Goal: Task Accomplishment & Management: Manage account settings

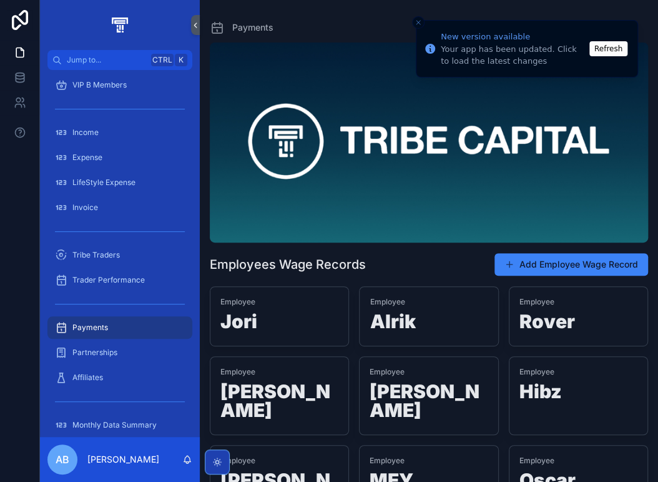
click at [610, 49] on button "Refresh" at bounding box center [609, 48] width 38 height 15
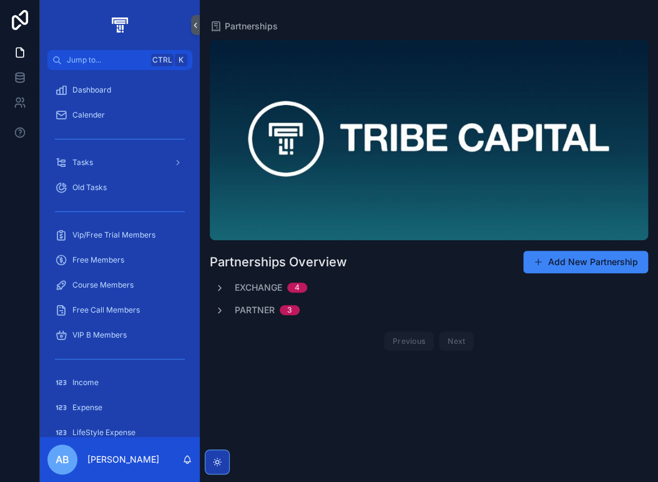
click at [262, 307] on span "Partner" at bounding box center [255, 310] width 40 height 12
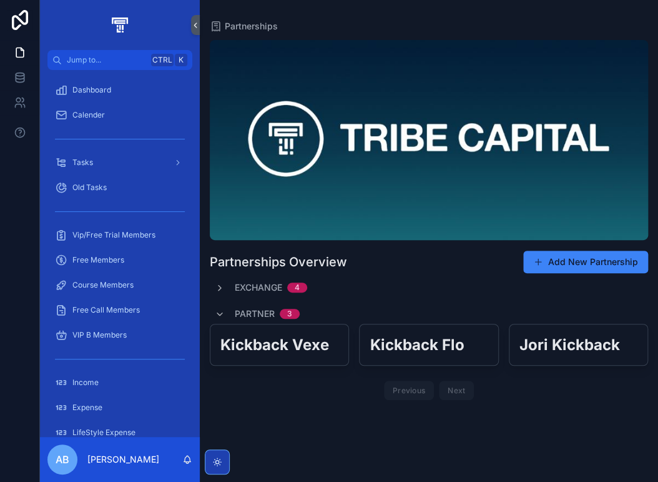
click at [261, 312] on span "Partner" at bounding box center [255, 313] width 40 height 12
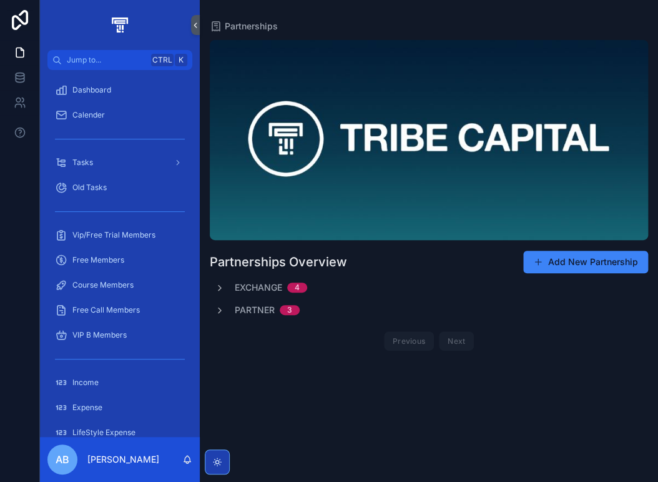
click at [272, 285] on span "Exchange" at bounding box center [258, 287] width 47 height 12
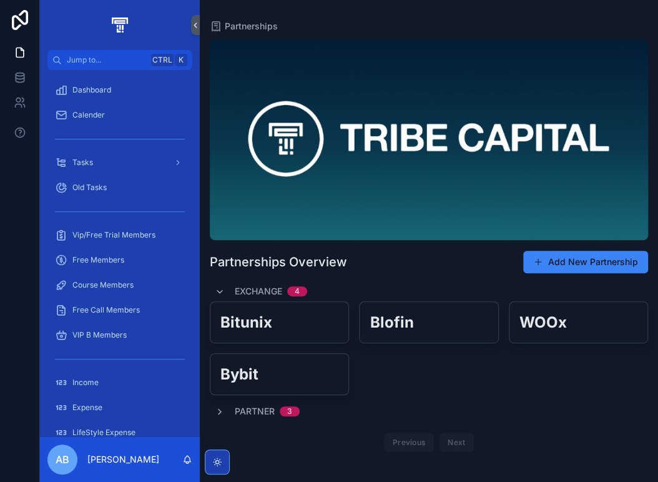
click at [271, 285] on span "Exchange" at bounding box center [258, 291] width 47 height 12
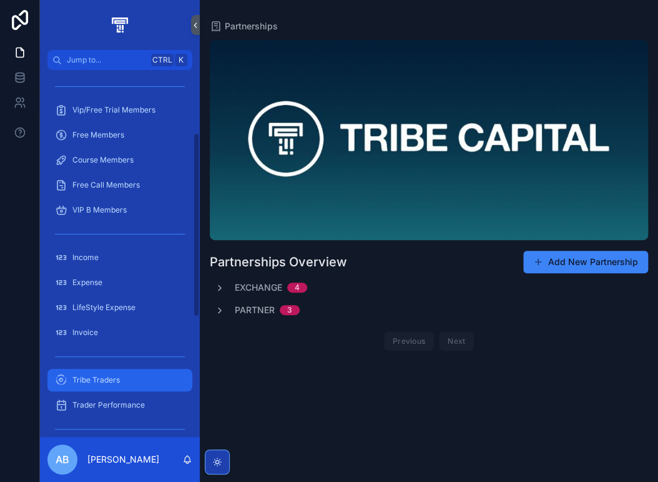
scroll to position [250, 0]
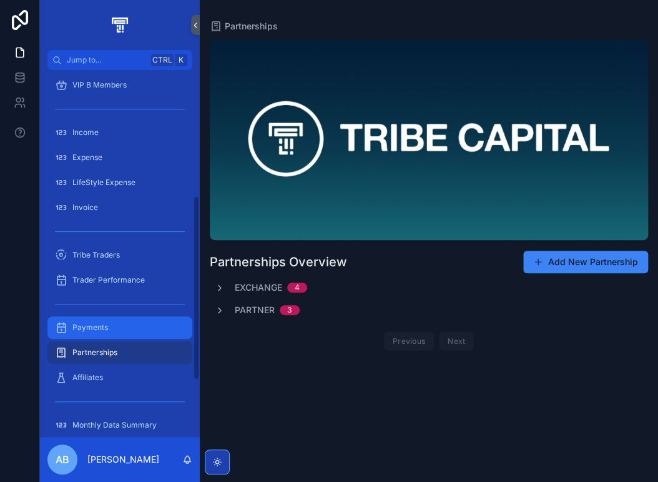
click at [127, 329] on div "Payments" at bounding box center [120, 327] width 130 height 20
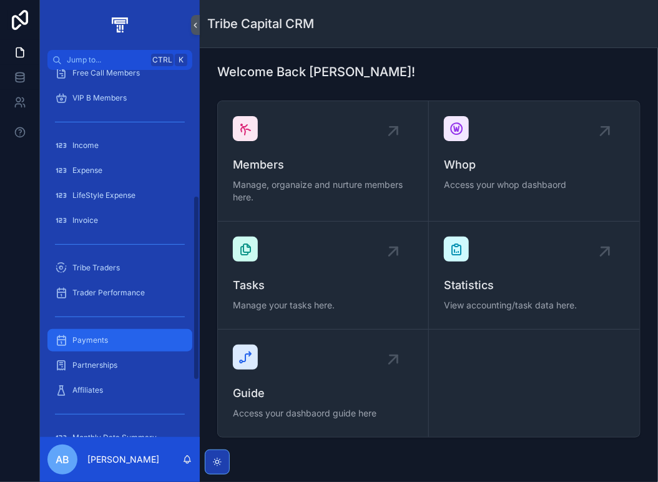
scroll to position [250, 0]
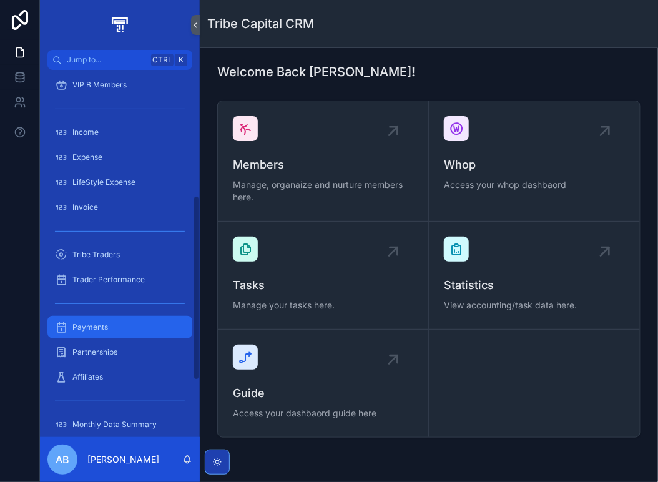
click at [136, 335] on div "Payments" at bounding box center [120, 327] width 130 height 20
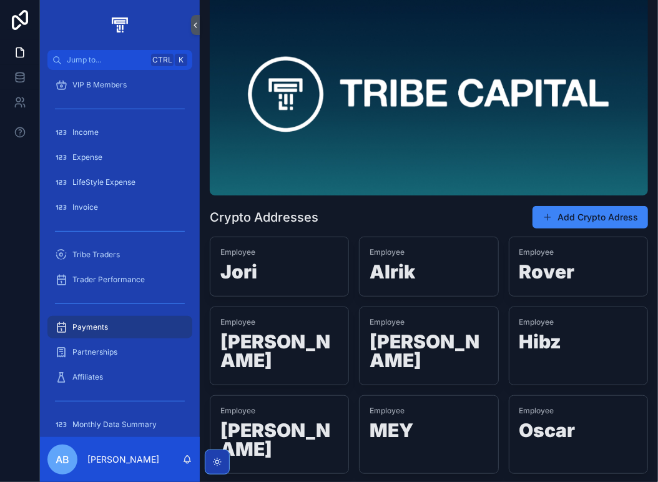
scroll to position [146, 0]
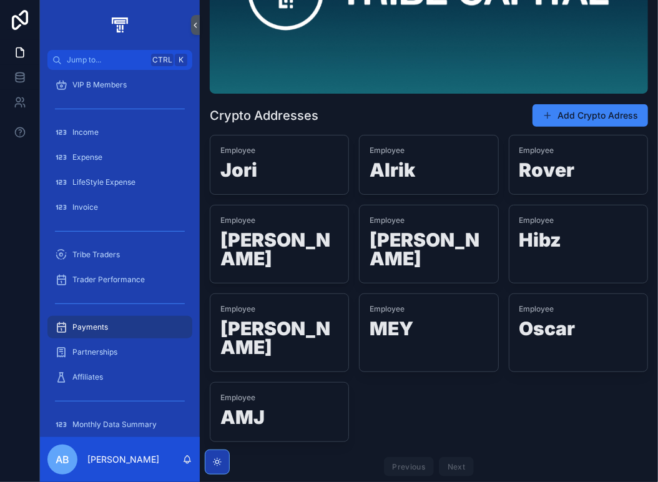
click at [455, 457] on div "Previous Next" at bounding box center [429, 466] width 91 height 19
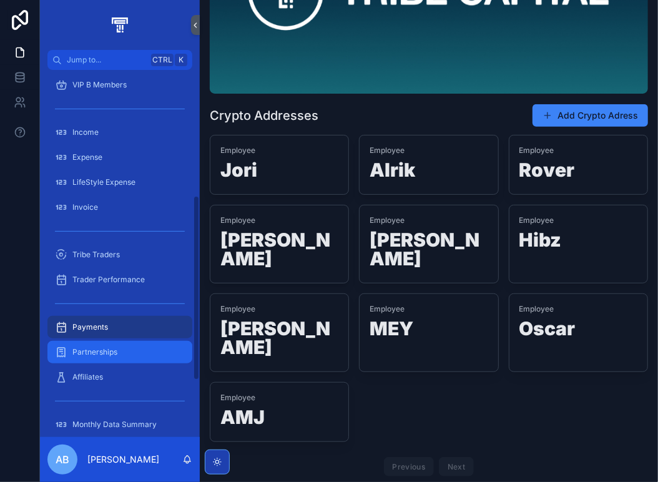
click at [117, 349] on div "Partnerships" at bounding box center [120, 352] width 130 height 20
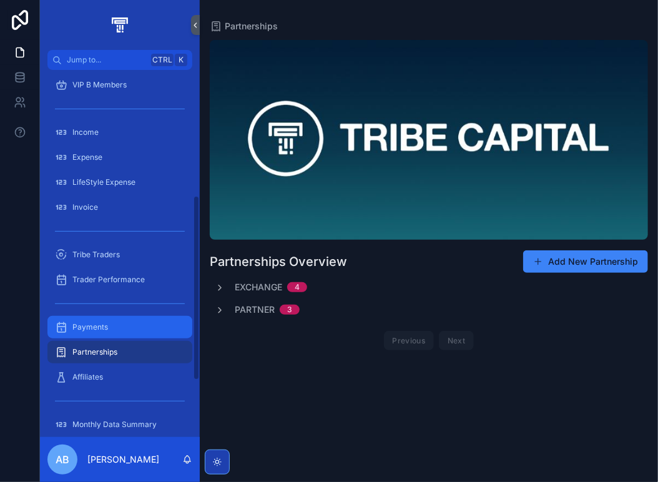
click at [107, 326] on div "Payments" at bounding box center [120, 327] width 130 height 20
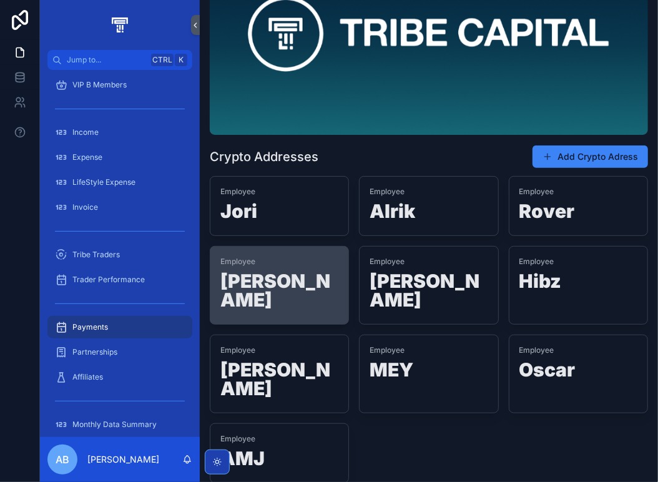
scroll to position [84, 0]
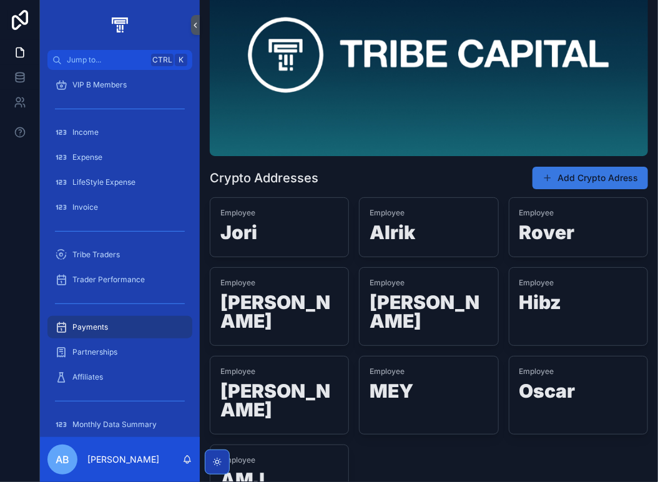
click at [594, 178] on button "Add Crypto Adress" at bounding box center [591, 178] width 116 height 22
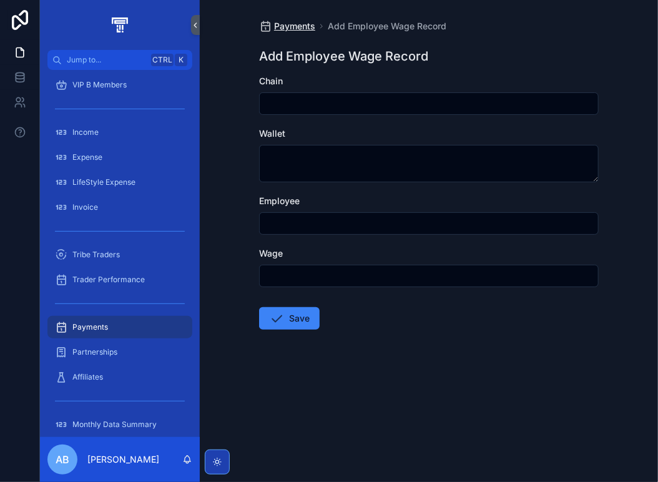
click at [295, 31] on span "Payments" at bounding box center [294, 26] width 41 height 12
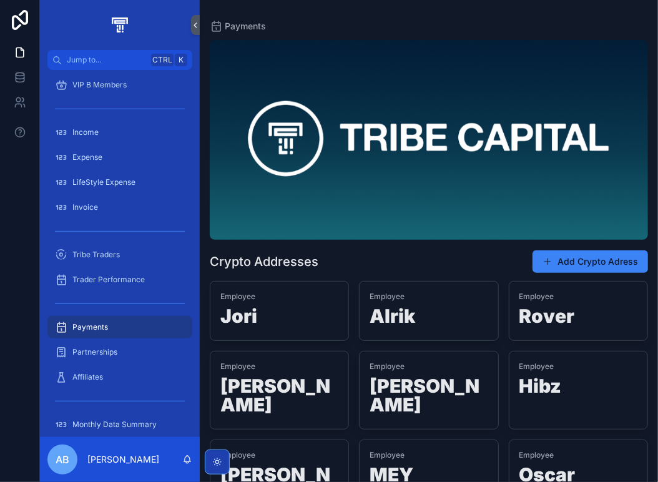
scroll to position [146, 0]
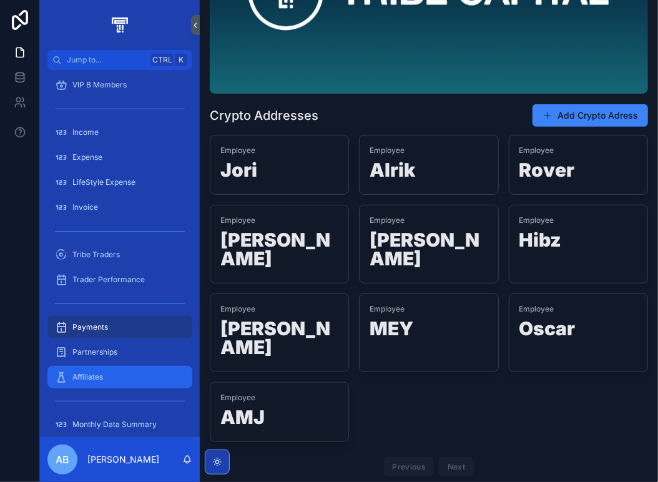
click at [100, 372] on span "Affiliates" at bounding box center [87, 377] width 31 height 10
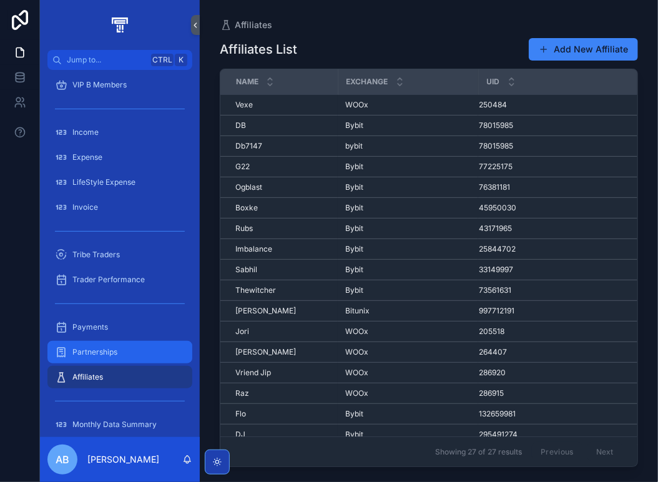
click at [106, 352] on span "Partnerships" at bounding box center [94, 352] width 45 height 10
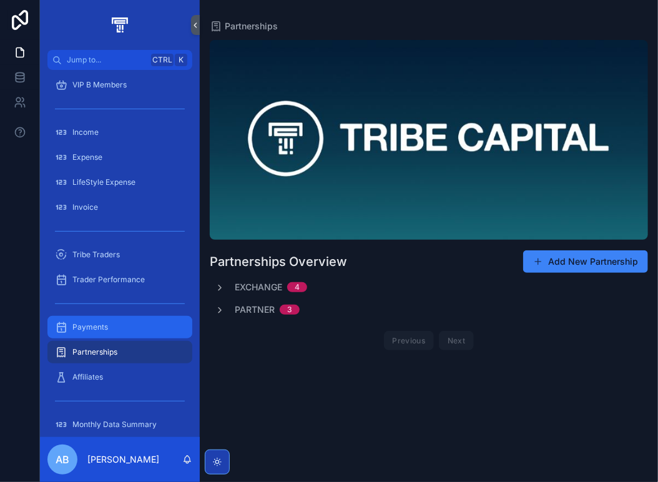
click at [102, 324] on span "Payments" at bounding box center [90, 327] width 36 height 10
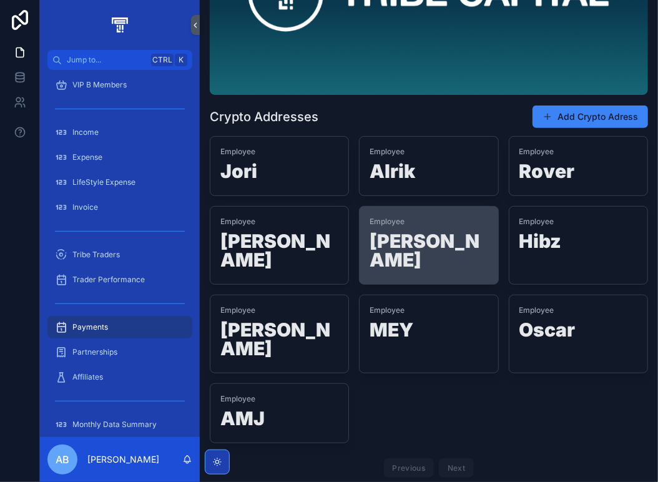
scroll to position [146, 0]
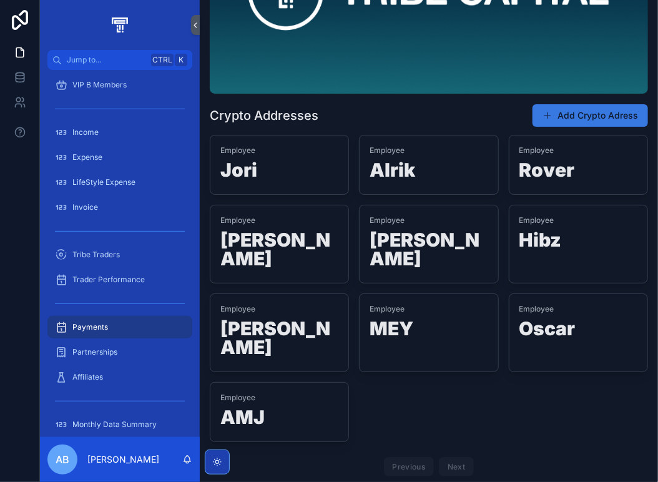
click at [576, 111] on button "Add Crypto Adress" at bounding box center [591, 115] width 116 height 22
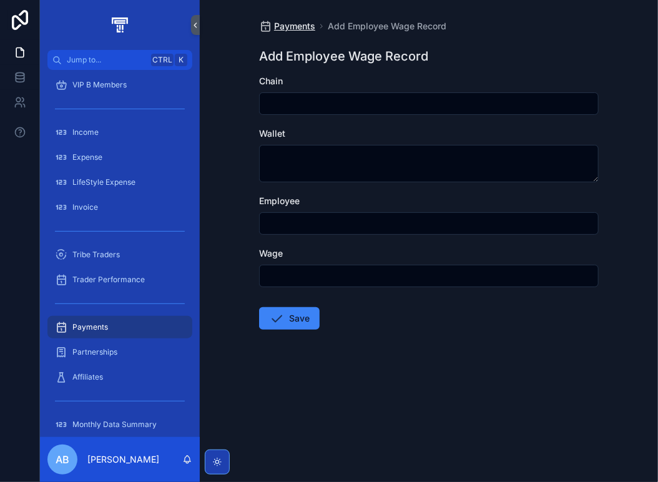
click at [277, 28] on span "Payments" at bounding box center [294, 26] width 41 height 12
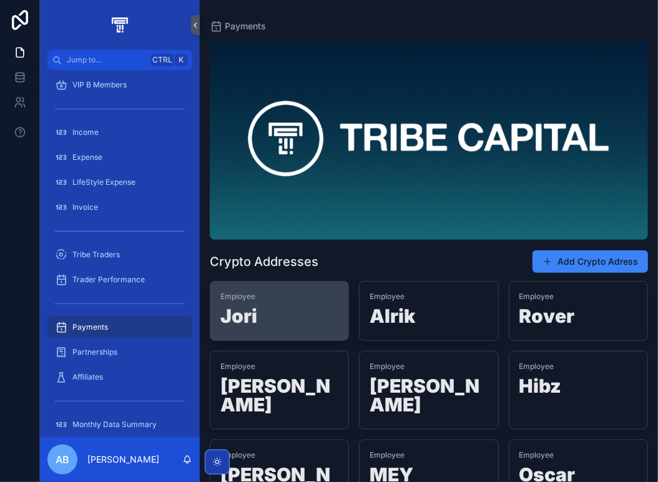
click at [283, 307] on h1 "Jori" at bounding box center [279, 319] width 118 height 24
